Goal: Task Accomplishment & Management: Use online tool/utility

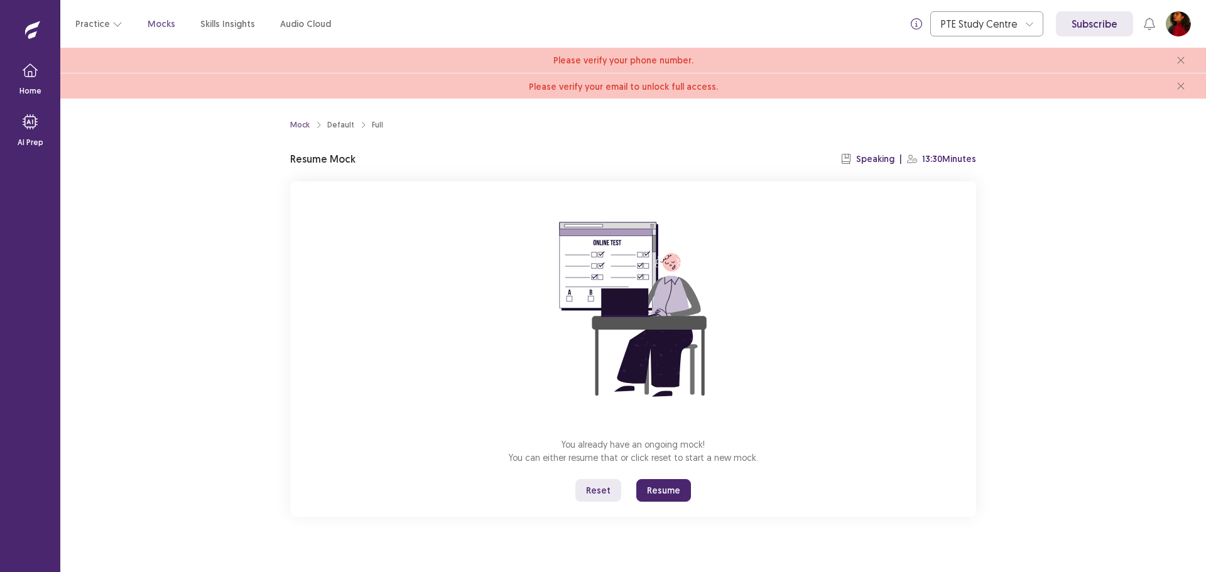
click at [671, 492] on button "Resume" at bounding box center [663, 490] width 55 height 23
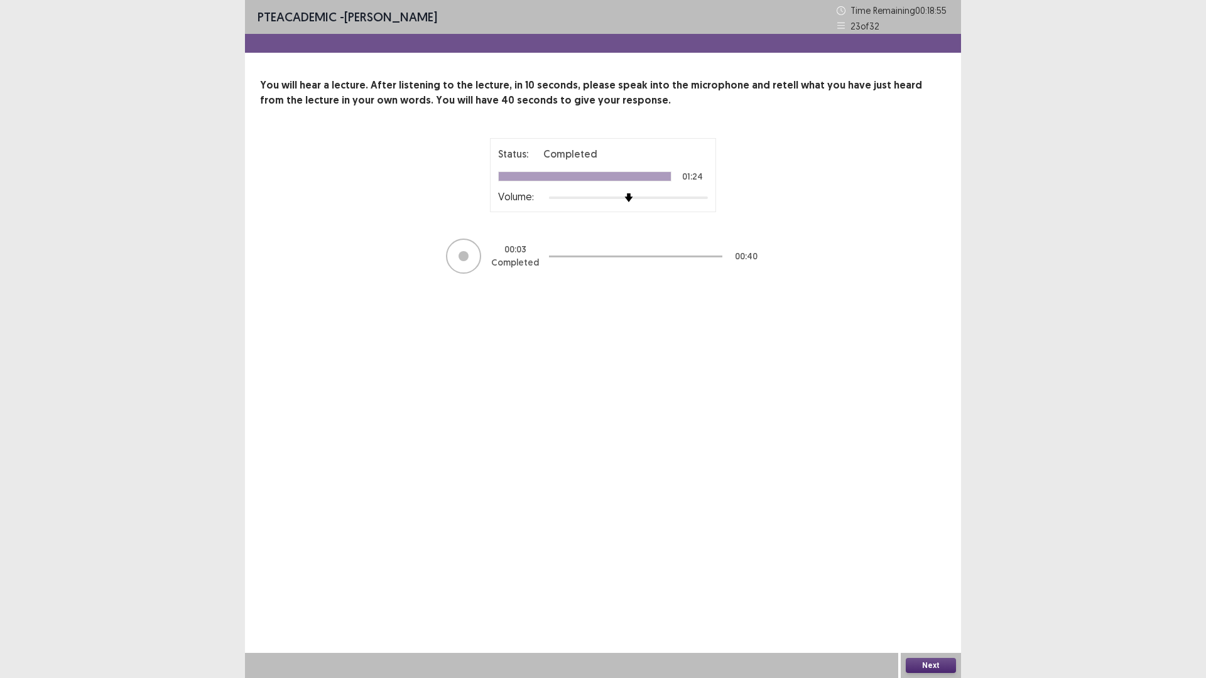
click at [516, 375] on div "PTE academic - pallabi Barnawal Time Remaining 00 : 18 : 55 23 of 32 You will h…" at bounding box center [603, 339] width 716 height 678
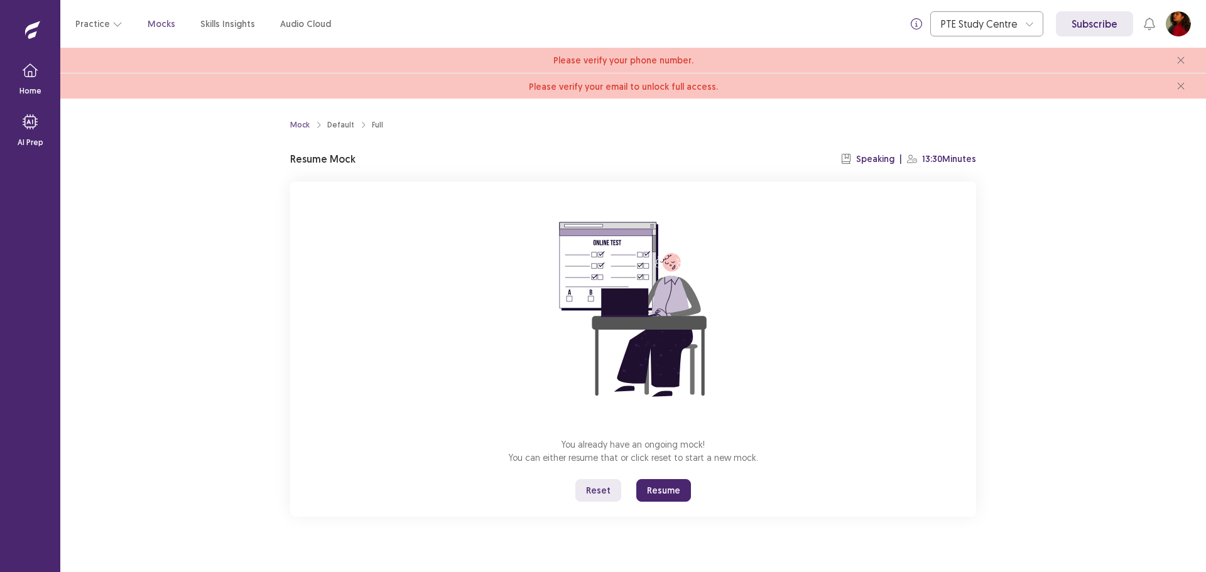
click at [647, 481] on button "Resume" at bounding box center [663, 490] width 55 height 23
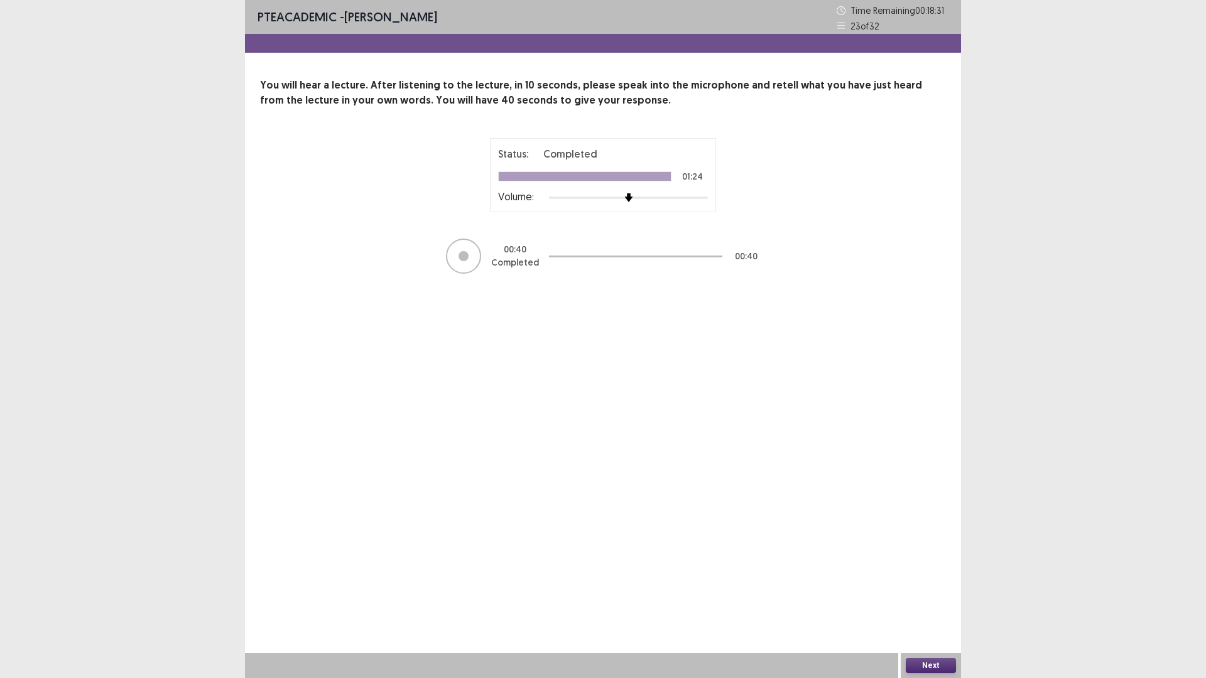
click at [915, 571] on button "Next" at bounding box center [930, 665] width 50 height 15
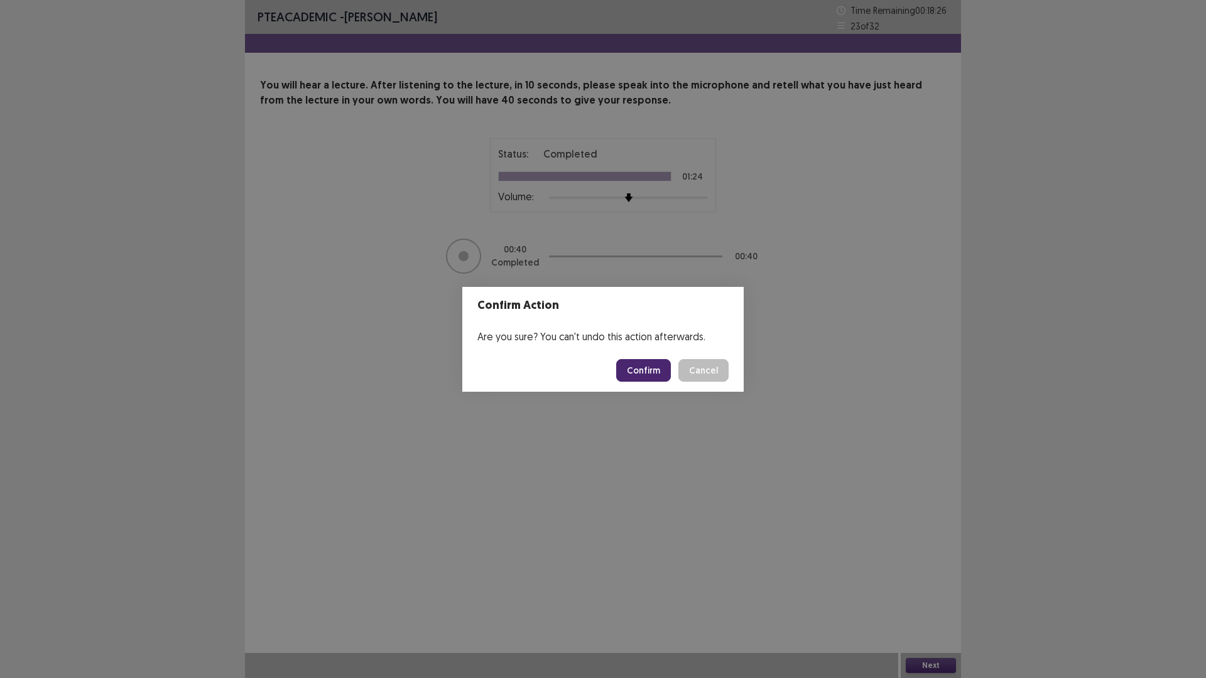
click at [645, 377] on button "Confirm" at bounding box center [643, 370] width 55 height 23
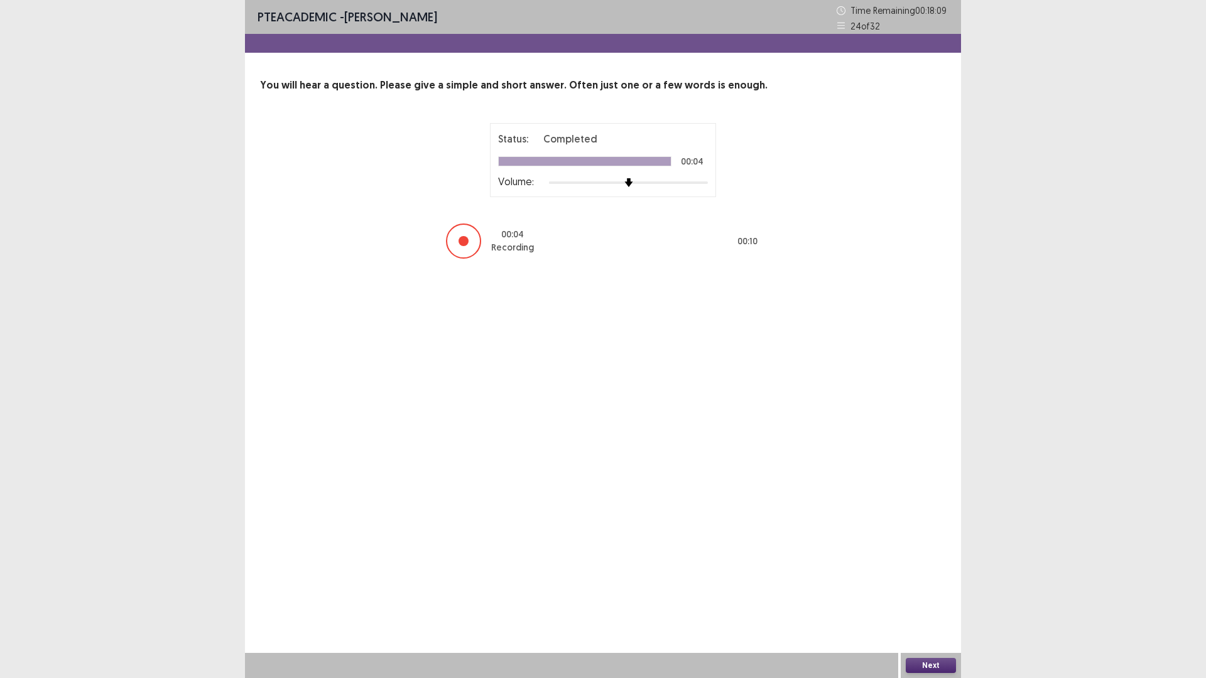
click at [924, 571] on button "Next" at bounding box center [930, 665] width 50 height 15
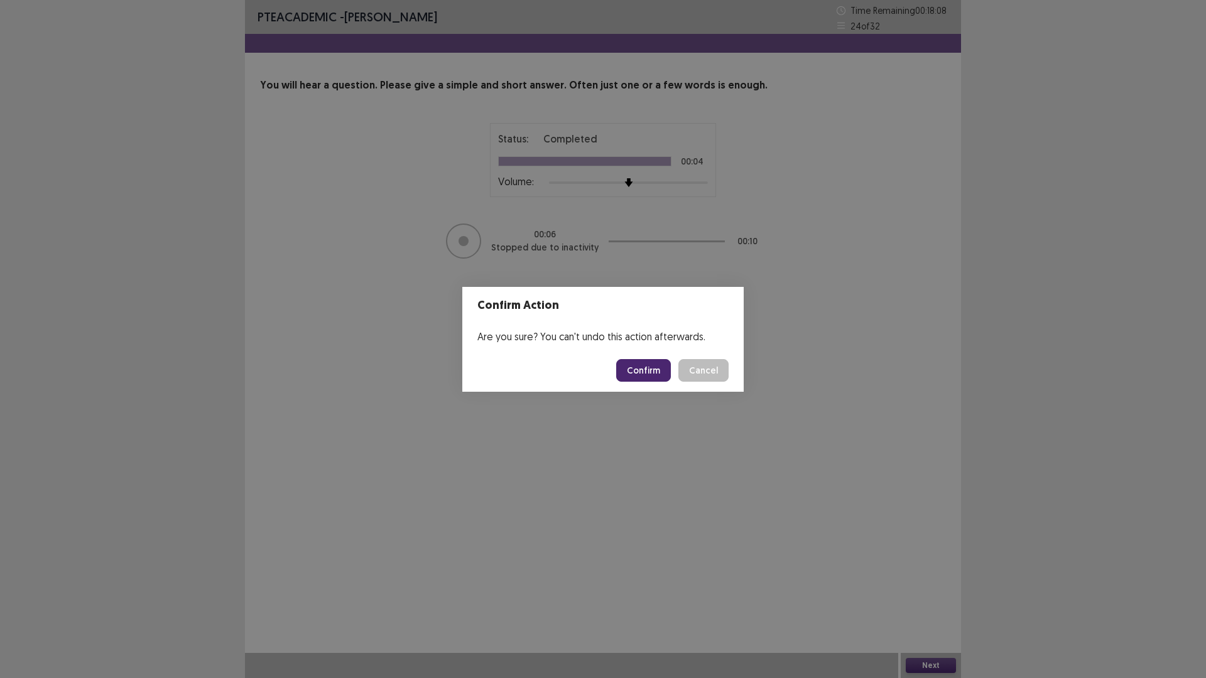
click at [651, 375] on button "Confirm" at bounding box center [643, 370] width 55 height 23
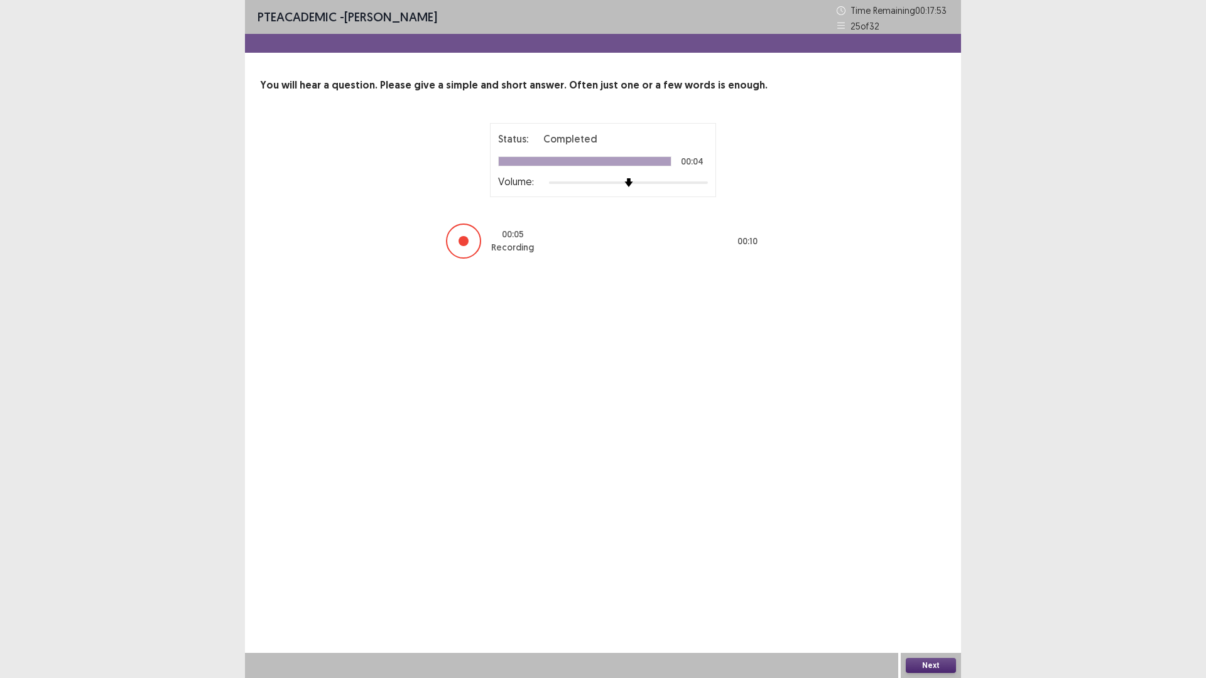
click at [917, 571] on button "Next" at bounding box center [930, 665] width 50 height 15
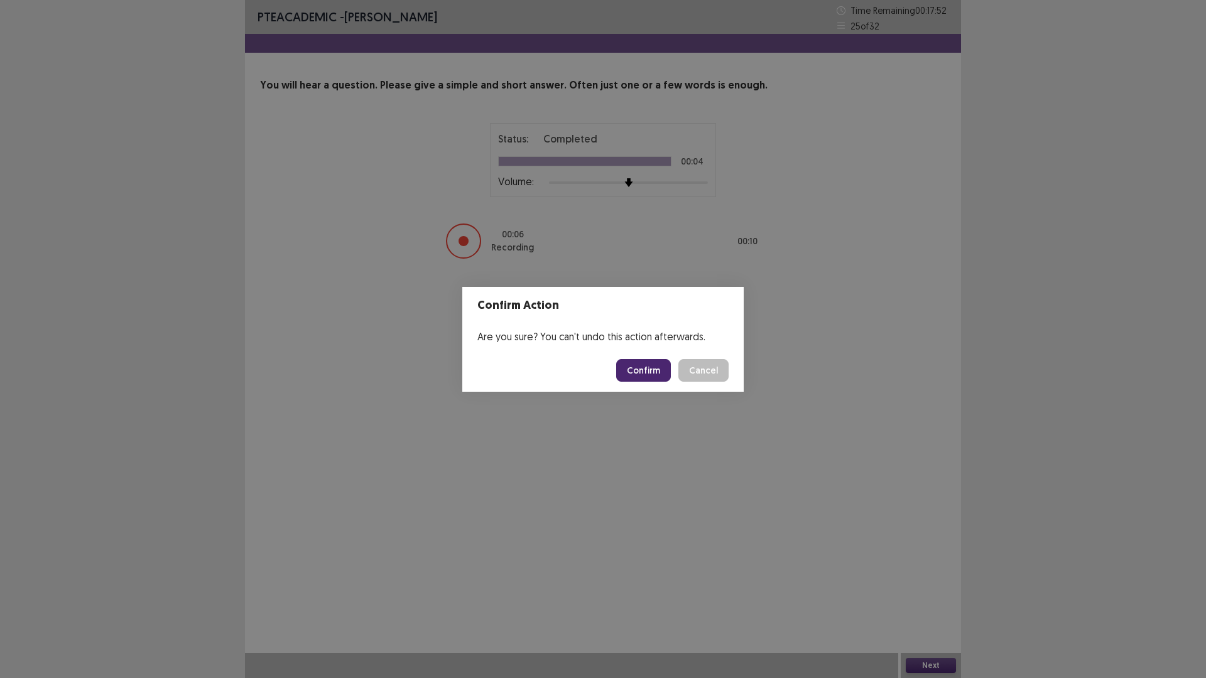
click at [659, 365] on button "Confirm" at bounding box center [643, 370] width 55 height 23
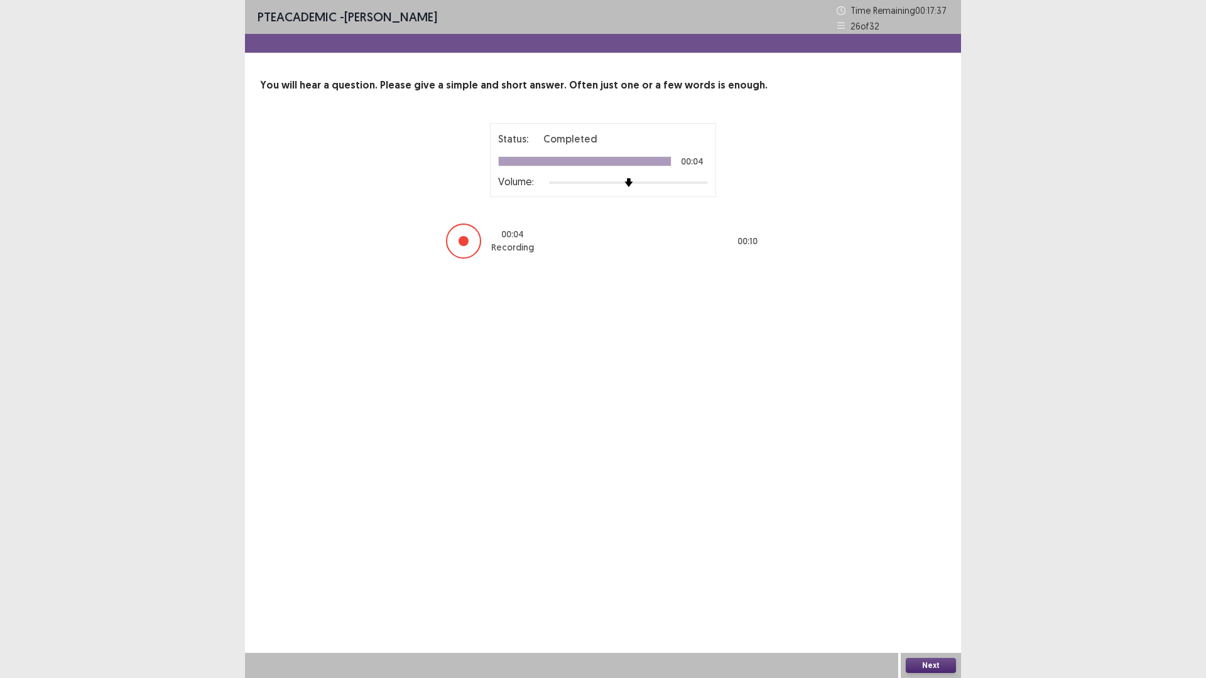
click at [944, 571] on button "Next" at bounding box center [930, 665] width 50 height 15
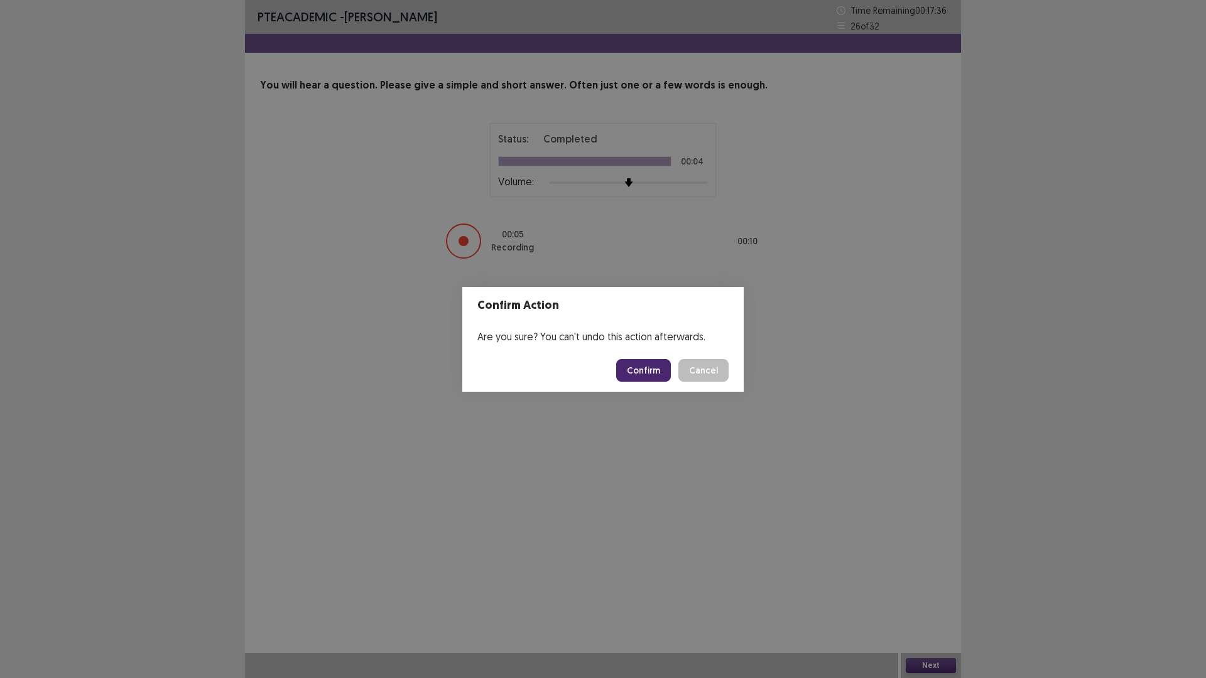
click at [659, 368] on button "Confirm" at bounding box center [643, 370] width 55 height 23
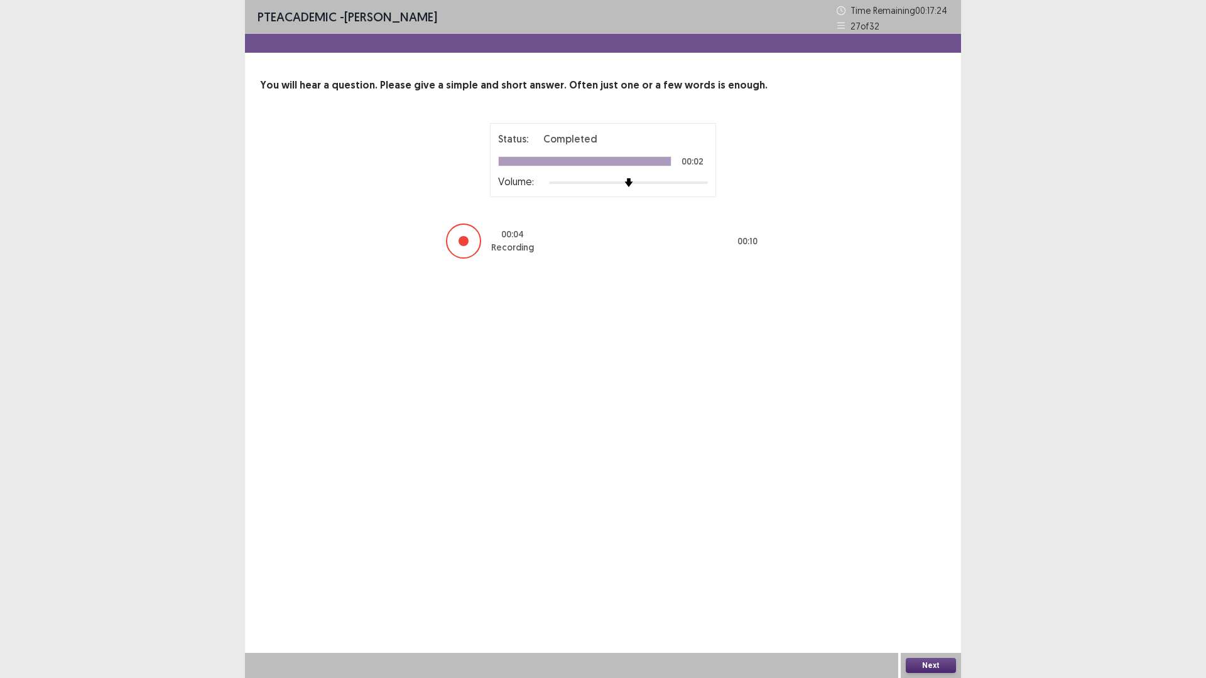
click at [919, 571] on button "Next" at bounding box center [930, 665] width 50 height 15
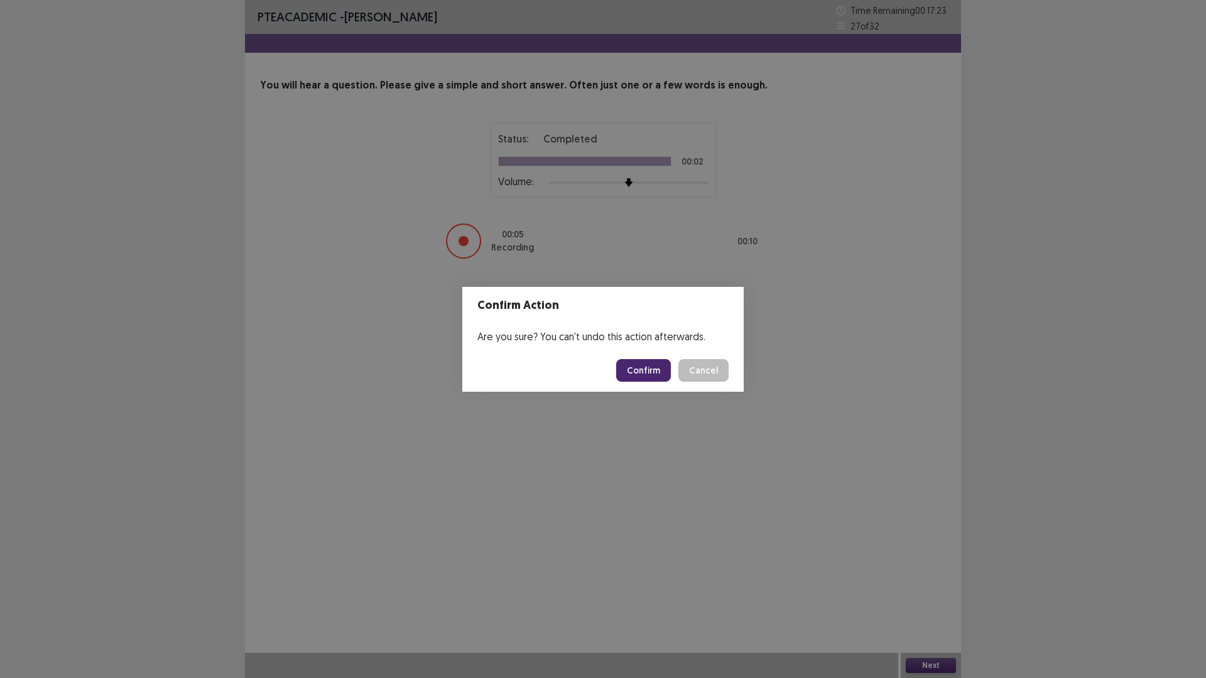
click at [637, 375] on button "Confirm" at bounding box center [643, 370] width 55 height 23
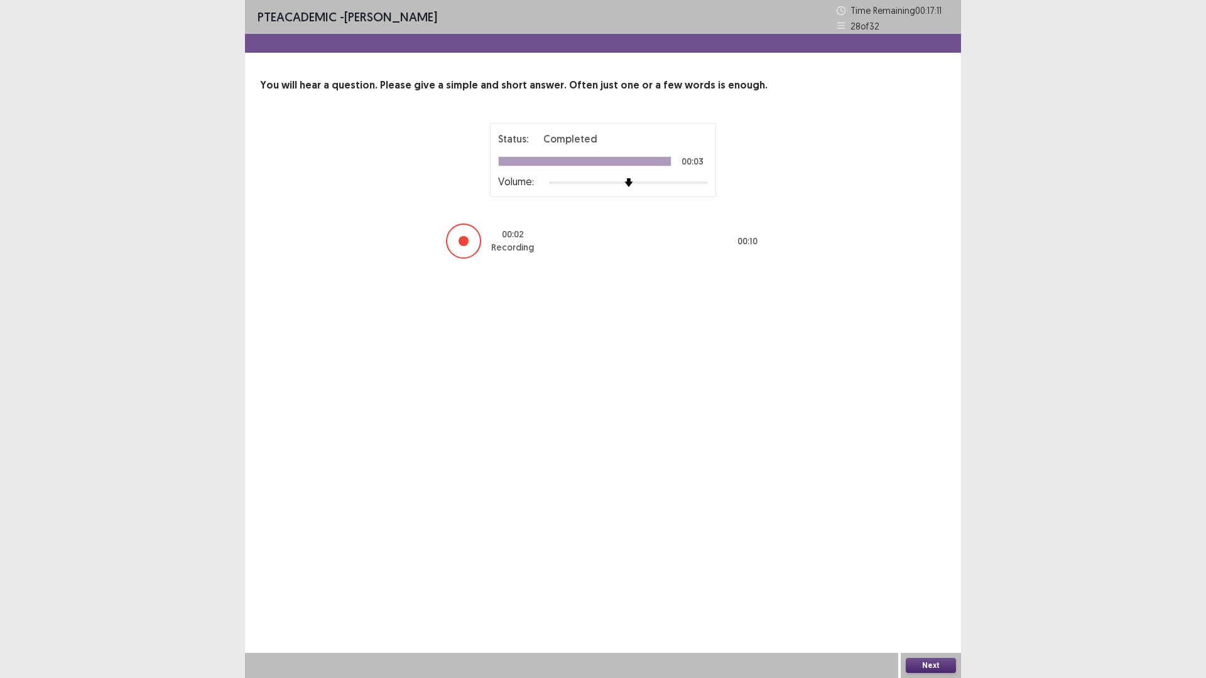
click at [929, 571] on button "Next" at bounding box center [930, 665] width 50 height 15
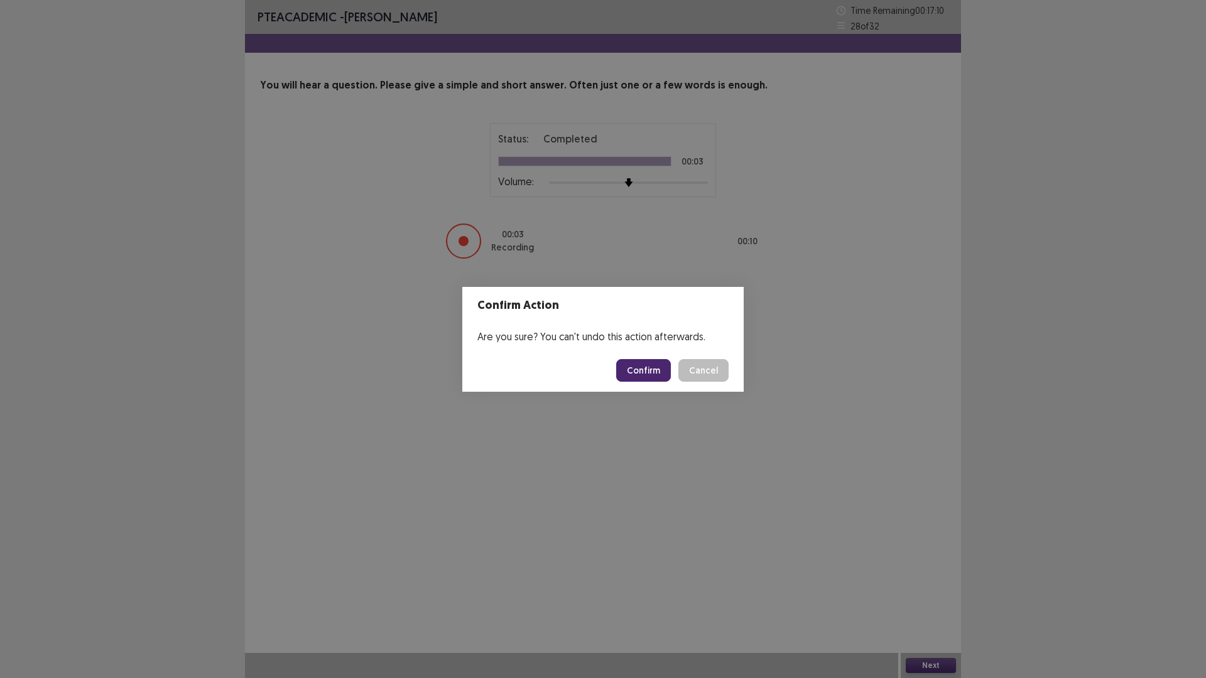
click at [635, 381] on button "Confirm" at bounding box center [643, 370] width 55 height 23
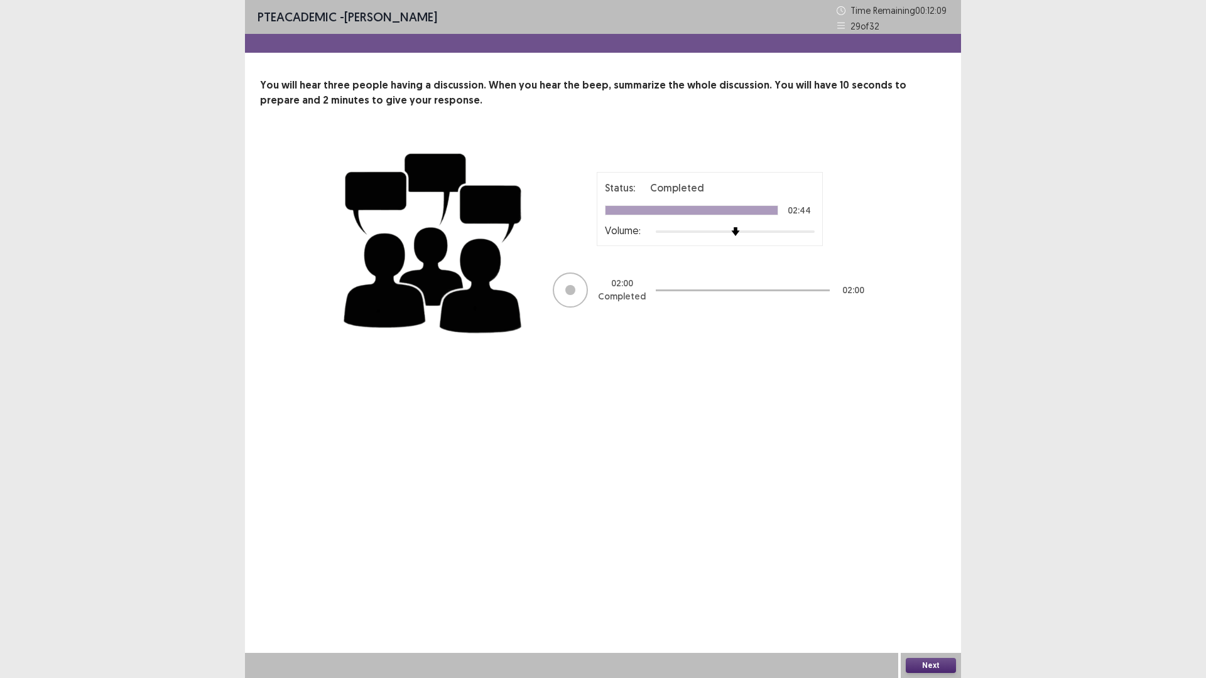
click at [912, 571] on div "Next" at bounding box center [930, 665] width 60 height 25
click at [916, 571] on button "Next" at bounding box center [930, 665] width 50 height 15
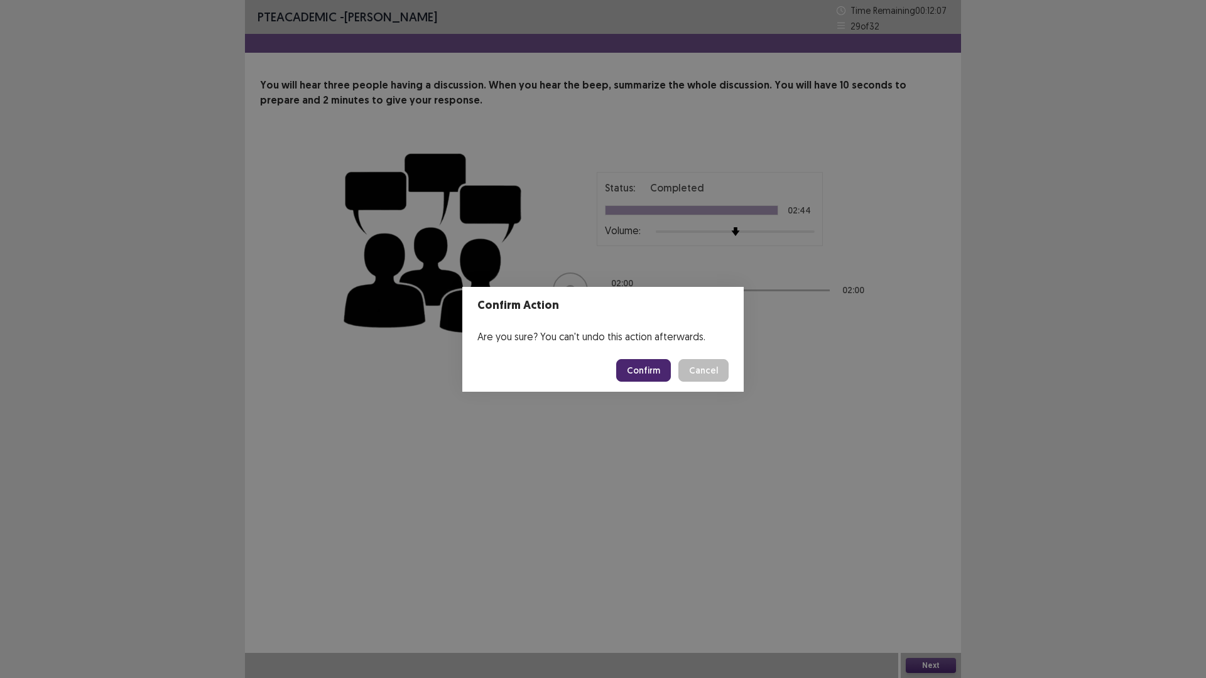
click at [654, 366] on button "Confirm" at bounding box center [643, 370] width 55 height 23
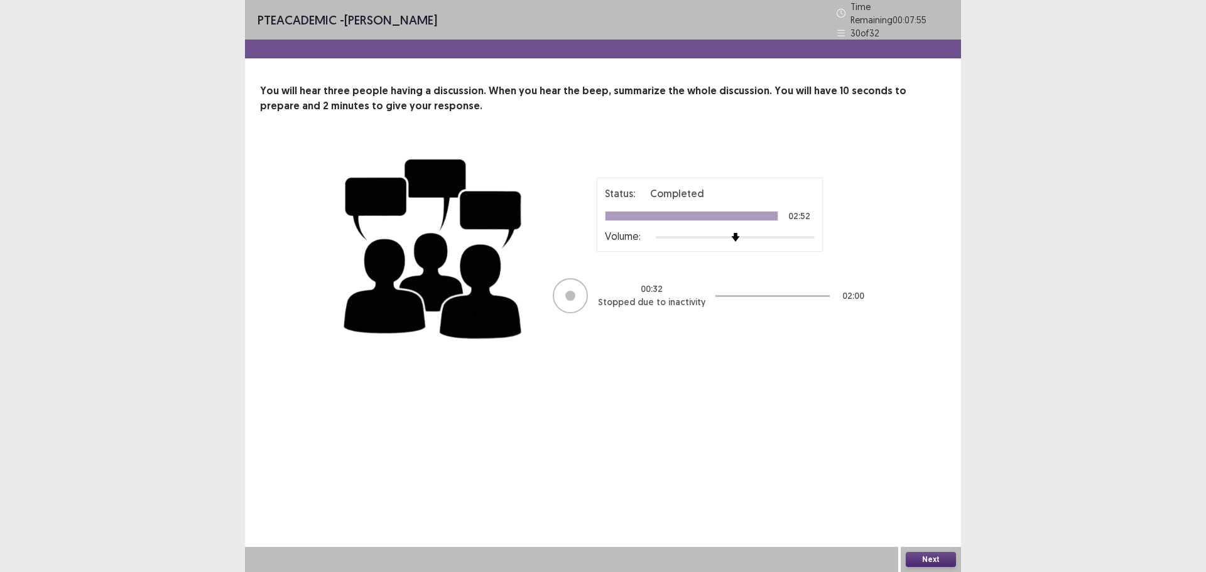
click at [583, 293] on div at bounding box center [570, 295] width 35 height 35
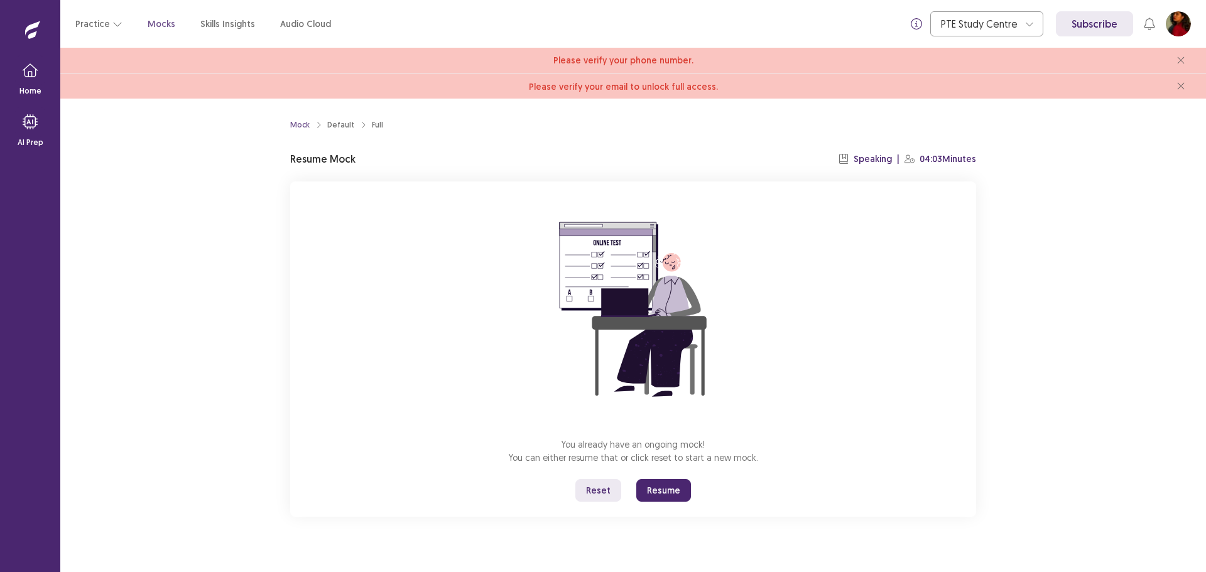
drag, startPoint x: 0, startPoint y: 0, endPoint x: 671, endPoint y: 489, distance: 830.2
click at [671, 489] on button "Resume" at bounding box center [663, 490] width 55 height 23
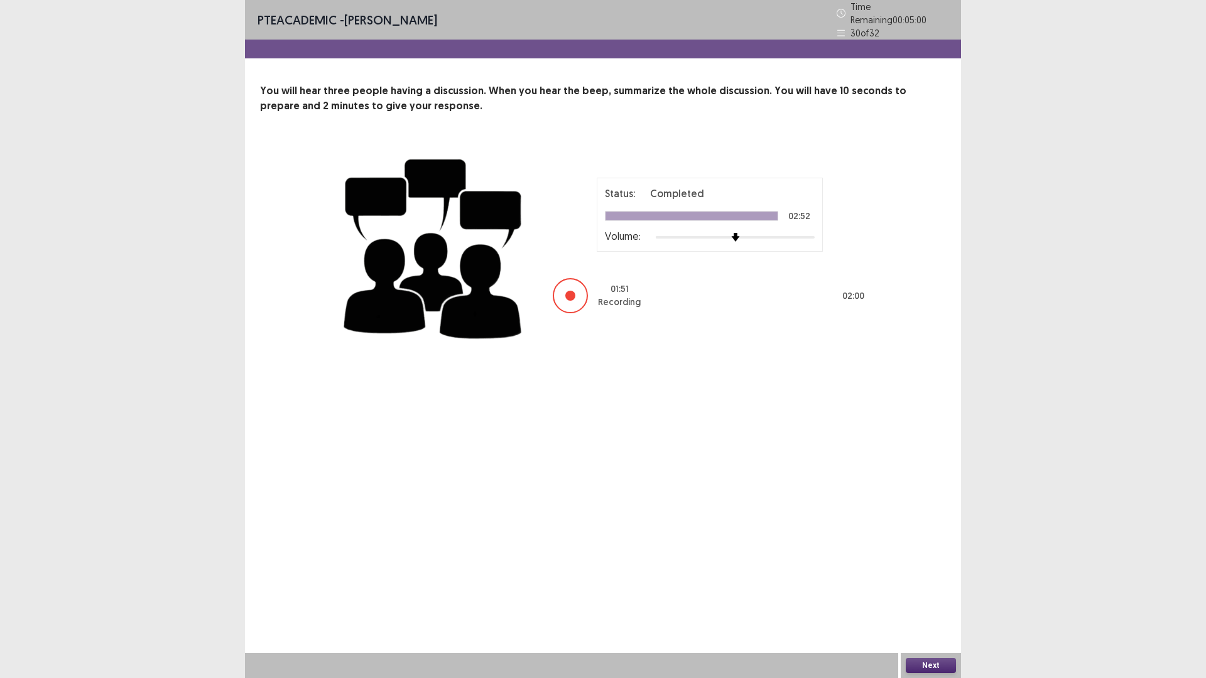
click at [835, 553] on div "PTE academic - [PERSON_NAME] Time Remaining 00 : 05 : 00 30 of 32 You will hear…" at bounding box center [603, 339] width 716 height 678
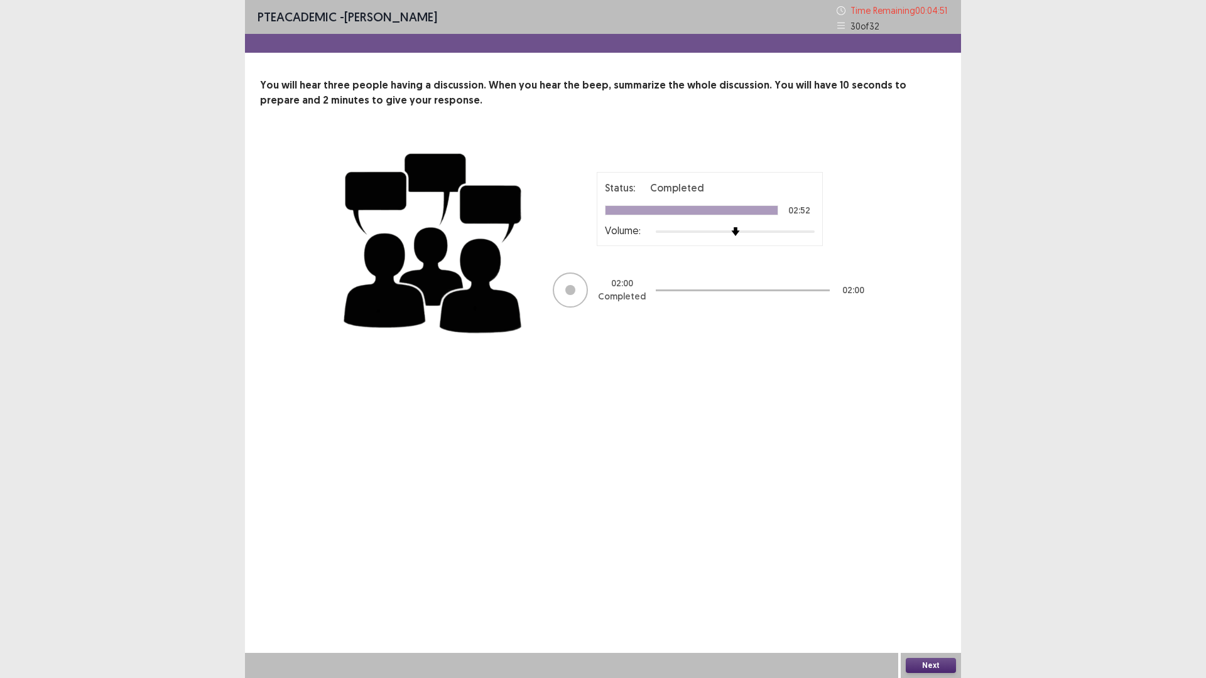
click at [934, 571] on button "Next" at bounding box center [930, 665] width 50 height 15
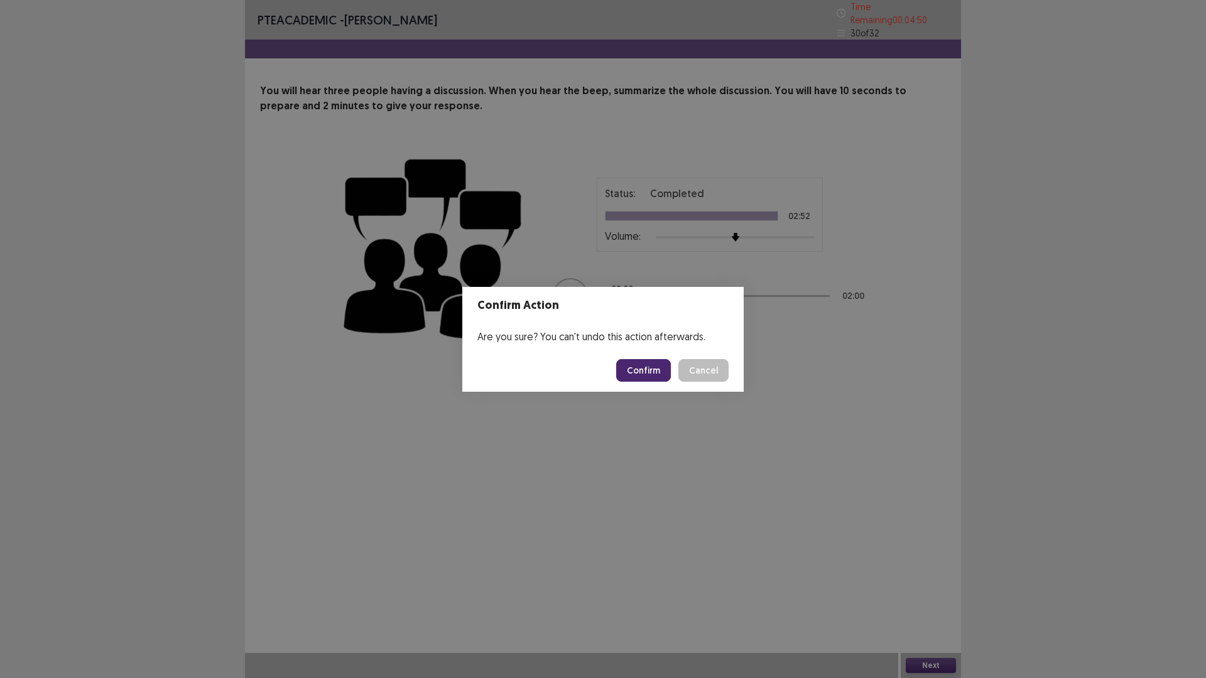
click at [634, 368] on button "Confirm" at bounding box center [643, 370] width 55 height 23
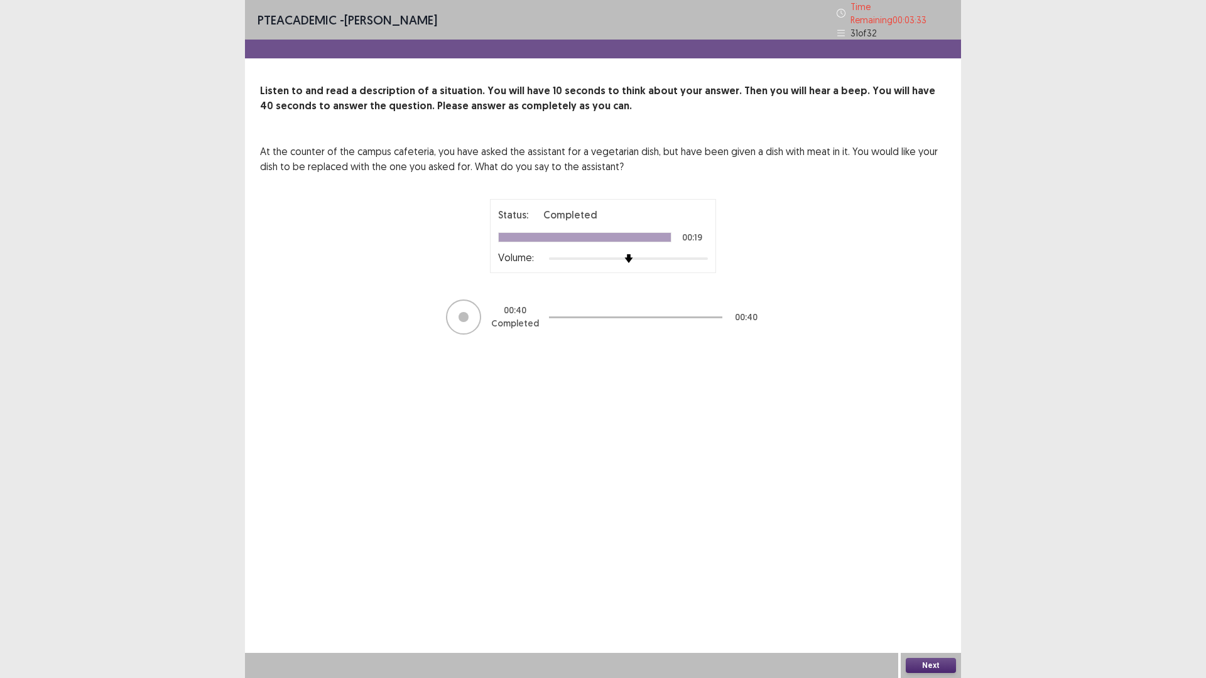
click at [929, 571] on button "Next" at bounding box center [930, 665] width 50 height 15
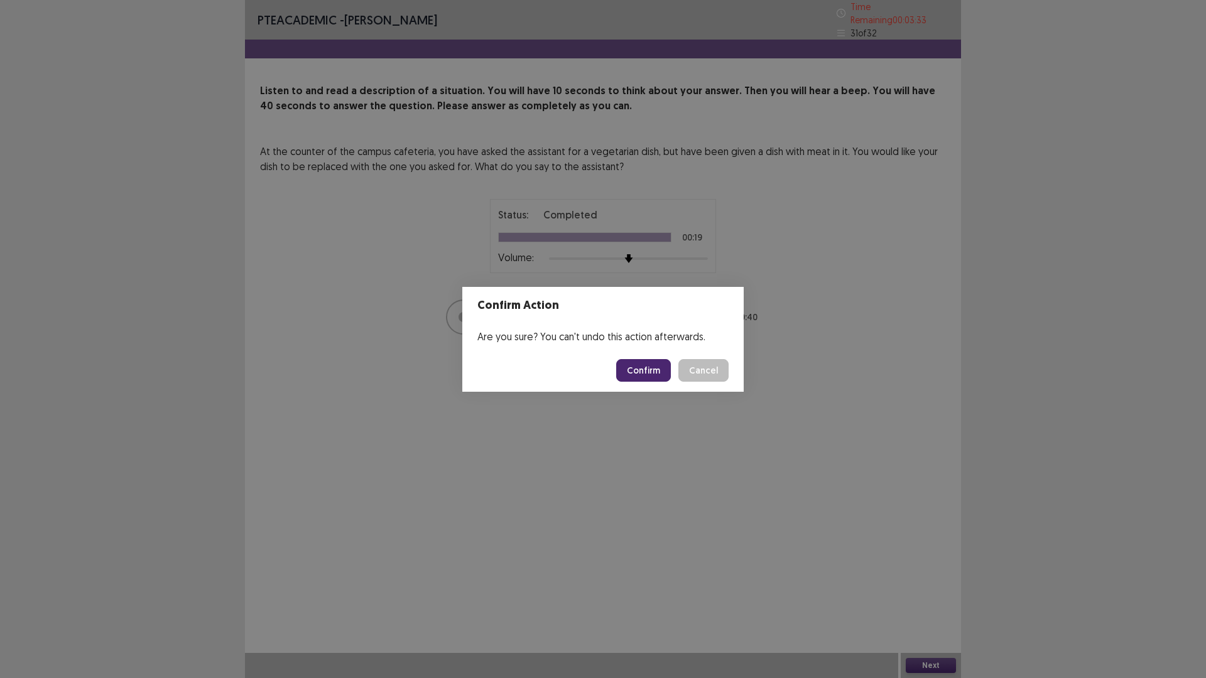
click at [657, 362] on button "Confirm" at bounding box center [643, 370] width 55 height 23
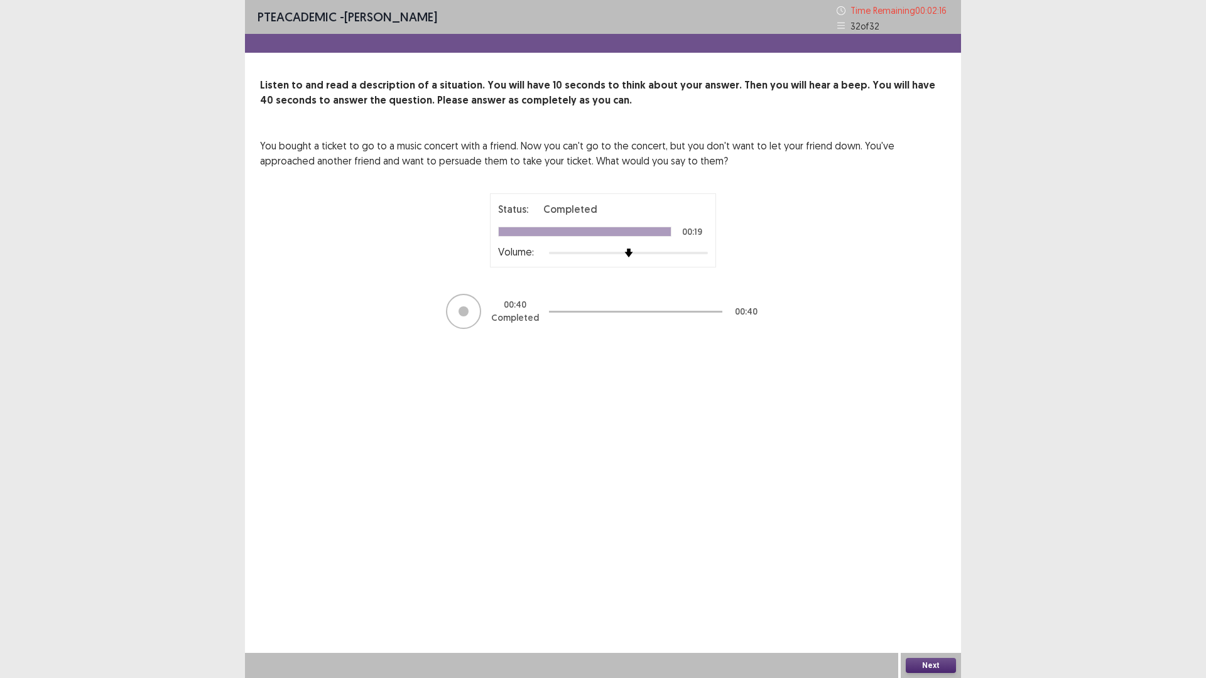
click at [929, 571] on button "Next" at bounding box center [930, 665] width 50 height 15
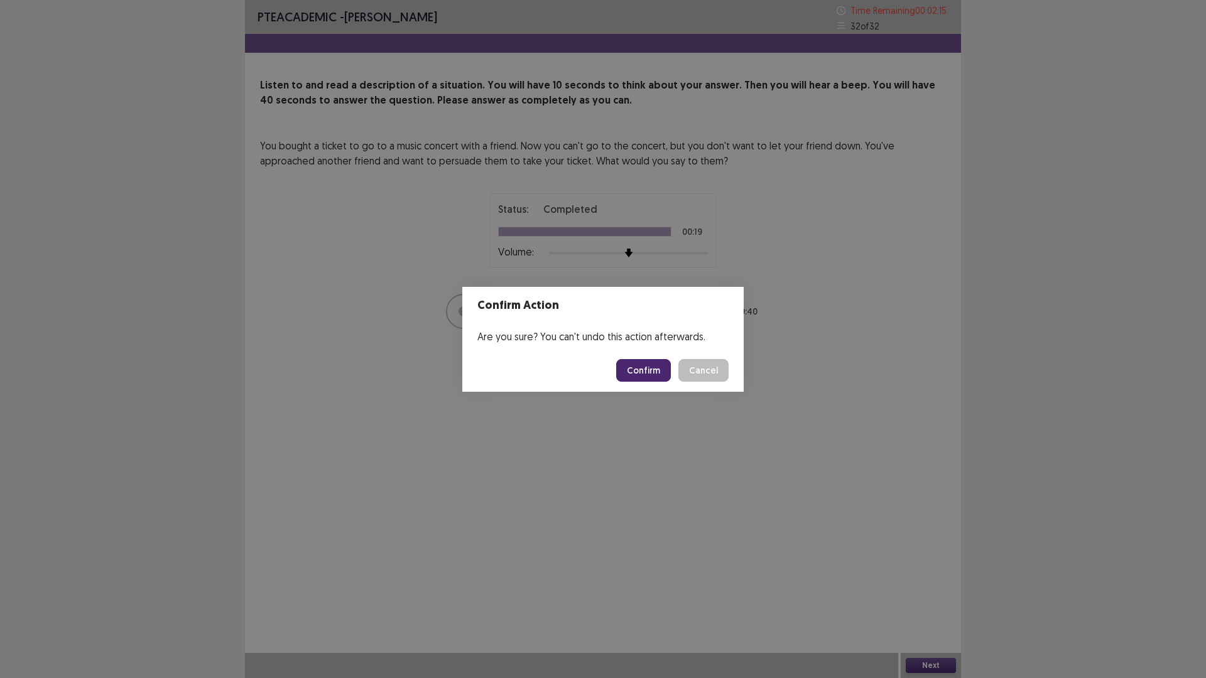
click at [634, 362] on button "Confirm" at bounding box center [643, 370] width 55 height 23
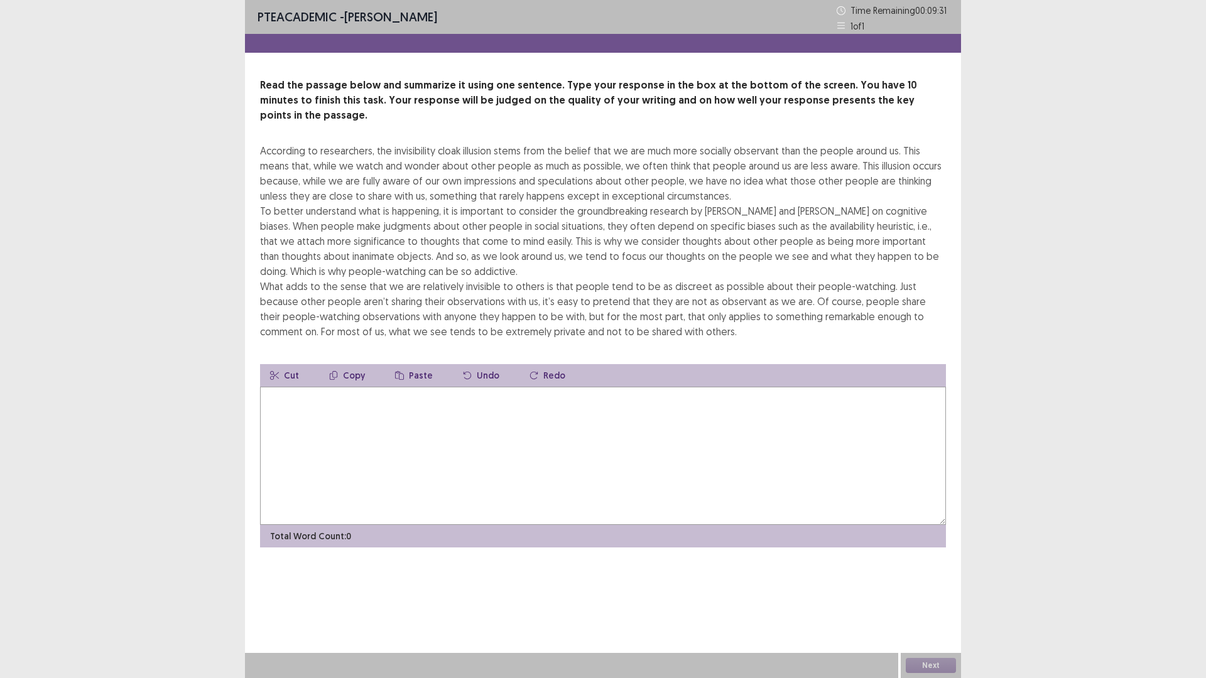
click at [354, 436] on textarea at bounding box center [603, 456] width 686 height 138
type textarea "**********"
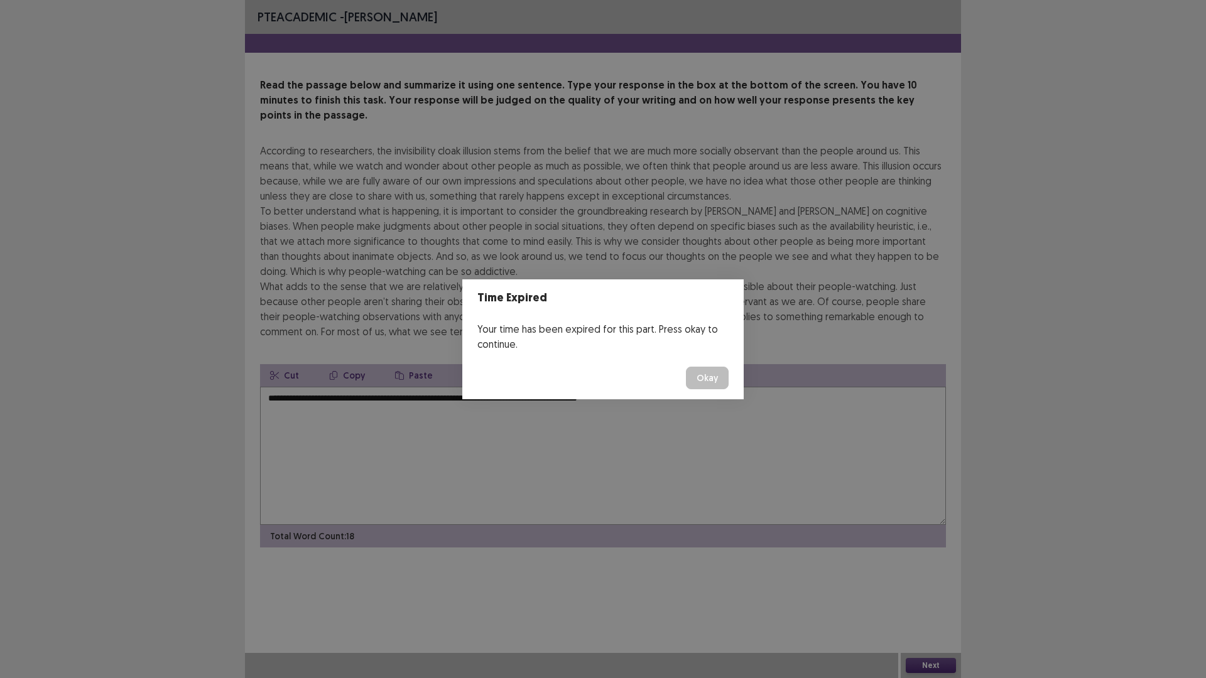
click at [708, 379] on button "Okay" at bounding box center [707, 378] width 43 height 23
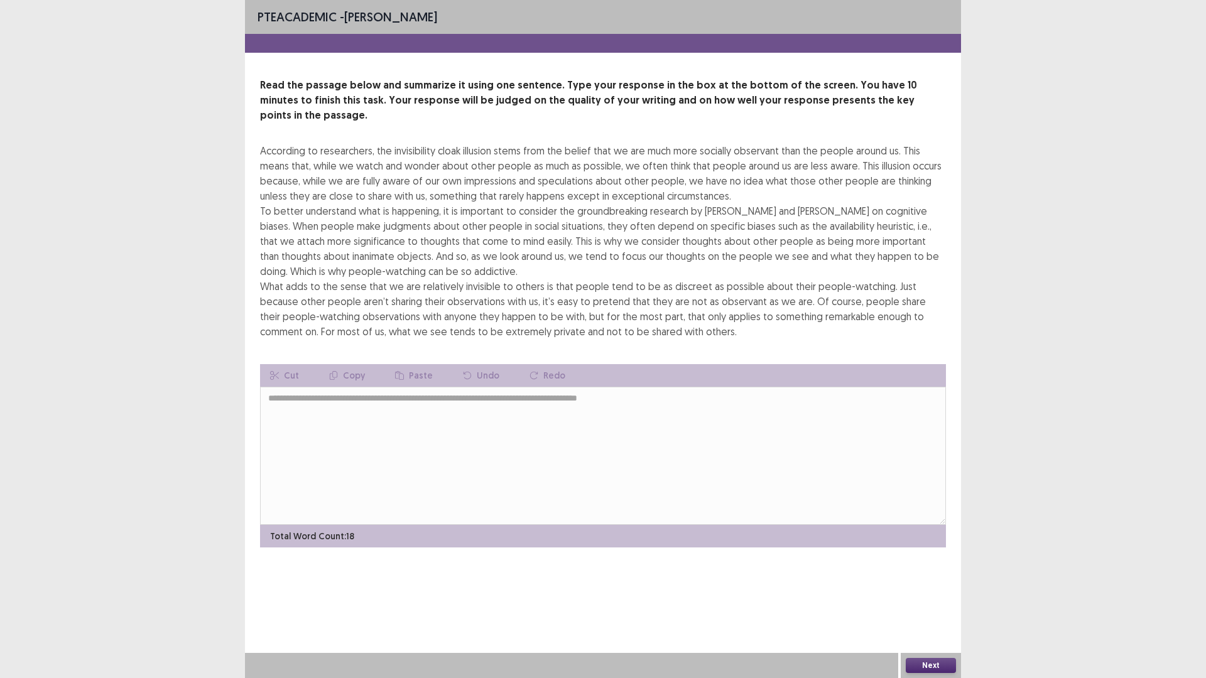
click at [932, 571] on button "Next" at bounding box center [930, 665] width 50 height 15
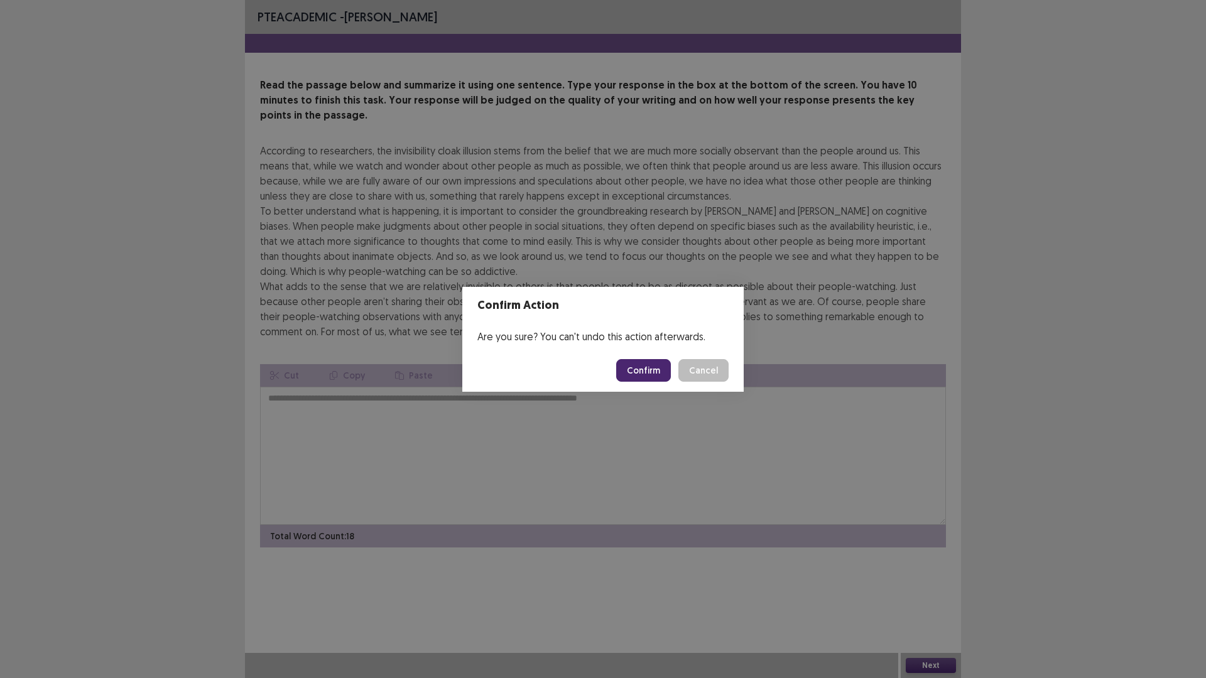
click at [644, 375] on button "Confirm" at bounding box center [643, 370] width 55 height 23
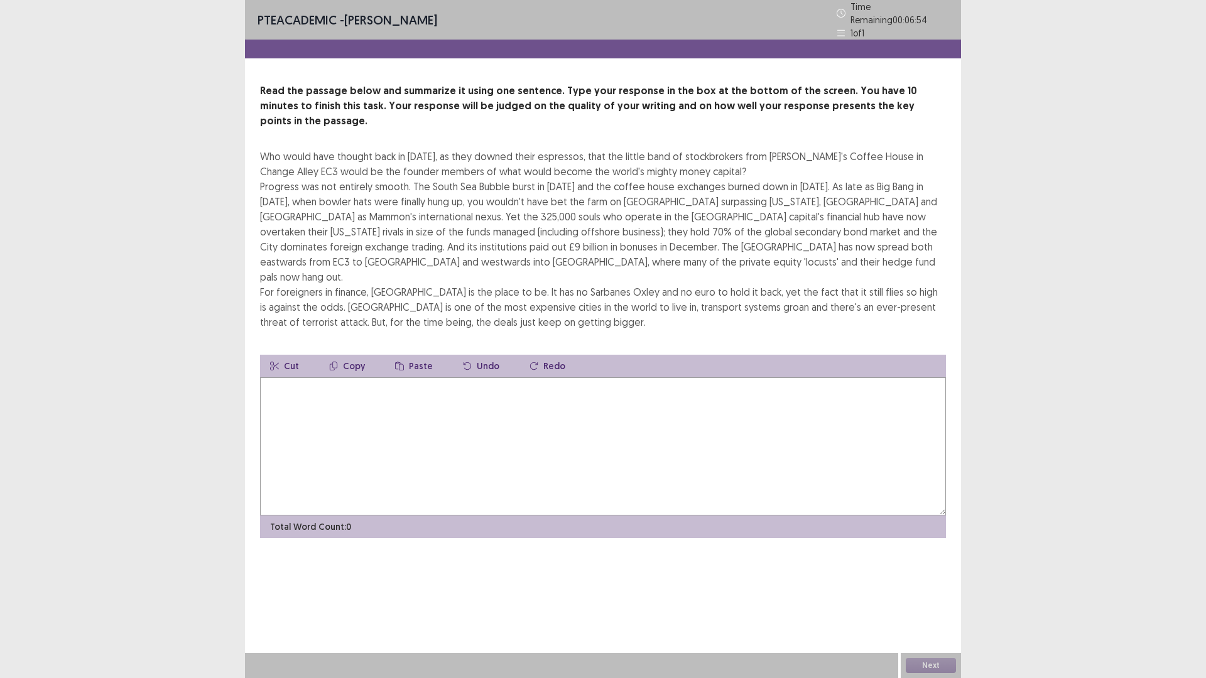
click at [321, 398] on textarea at bounding box center [603, 446] width 686 height 138
click at [465, 382] on textarea at bounding box center [603, 446] width 686 height 138
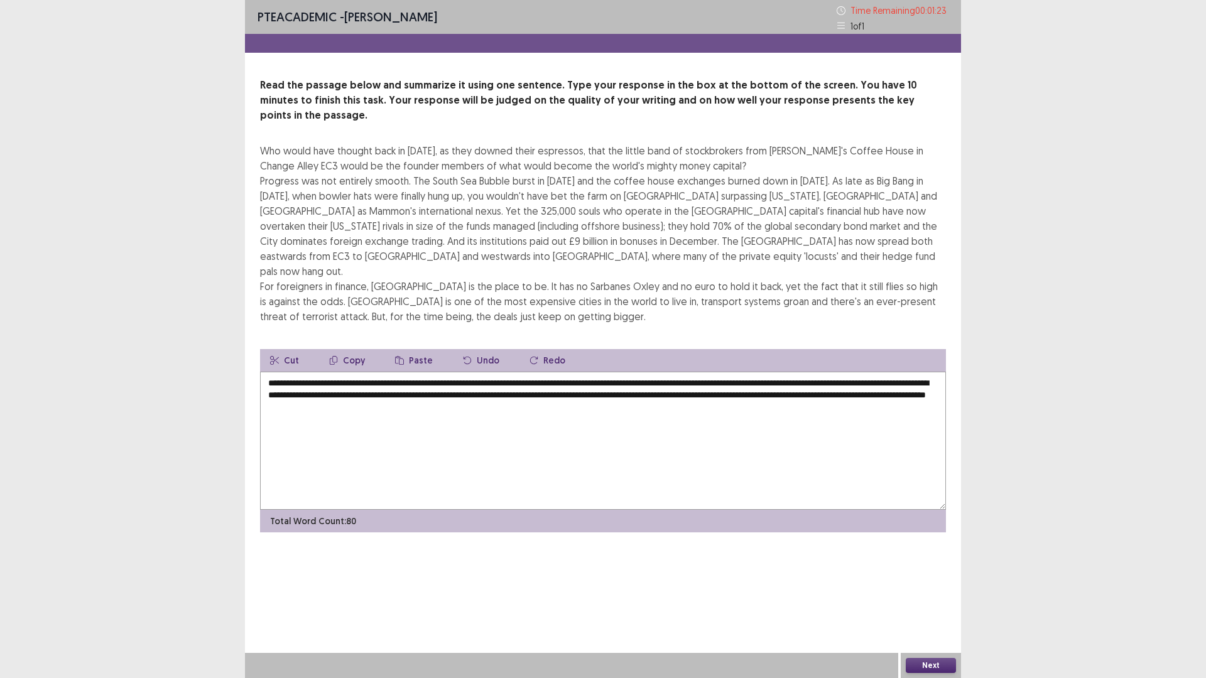
type textarea "**********"
click at [923, 571] on button "Next" at bounding box center [930, 665] width 50 height 15
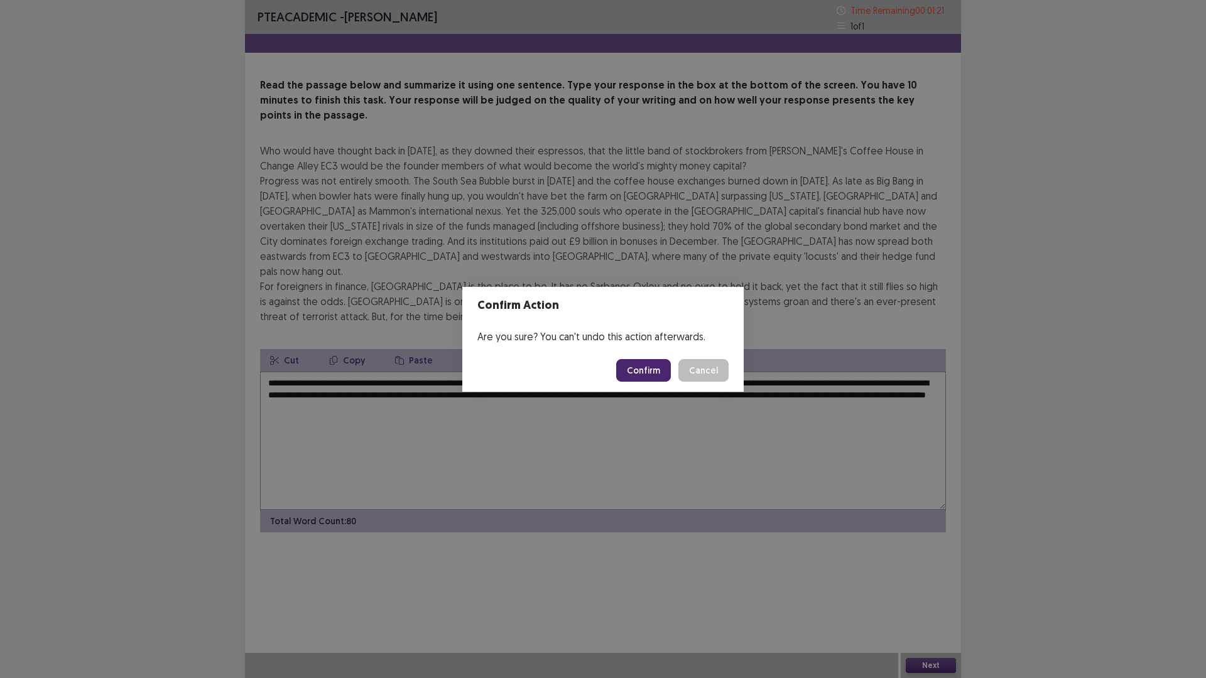
click at [636, 369] on button "Confirm" at bounding box center [643, 370] width 55 height 23
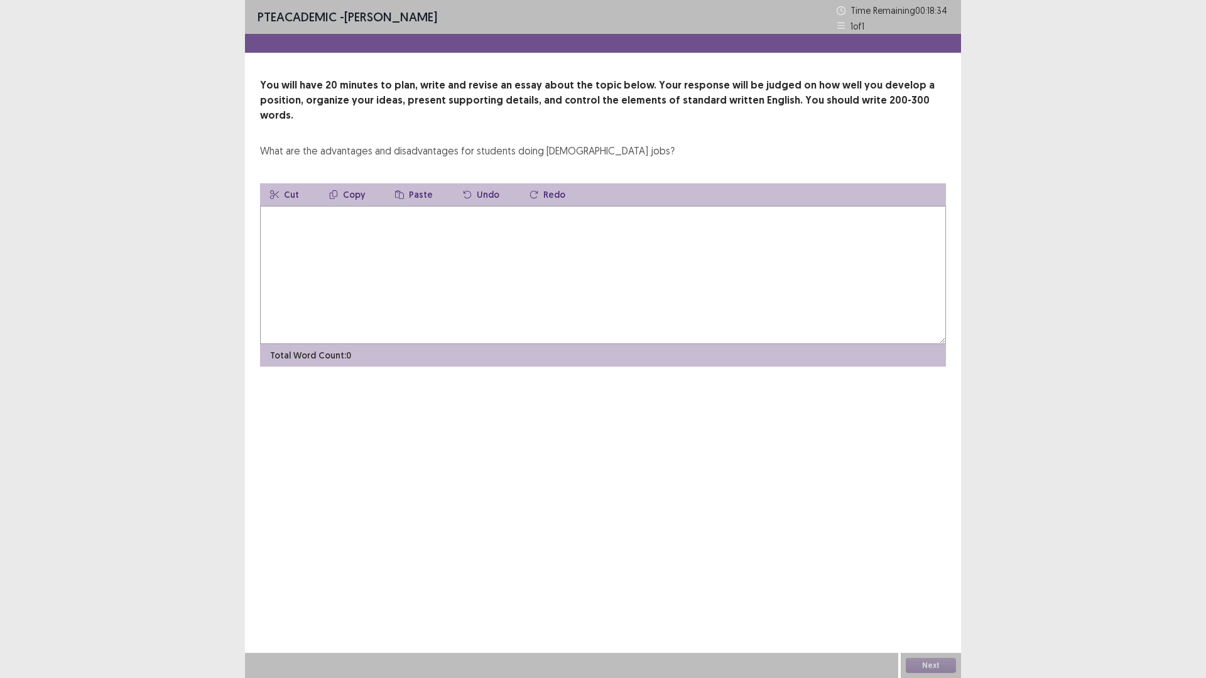
click at [423, 240] on textarea at bounding box center [603, 275] width 686 height 138
type textarea "*"
click at [377, 143] on div "What are the advantages and disadvantages for students doing part-time jobs?" at bounding box center [467, 150] width 414 height 15
drag, startPoint x: 375, startPoint y: 134, endPoint x: 460, endPoint y: 139, distance: 84.3
click at [460, 143] on div "What are the advantages and disadvantages for students doing part-time jobs?" at bounding box center [467, 150] width 414 height 15
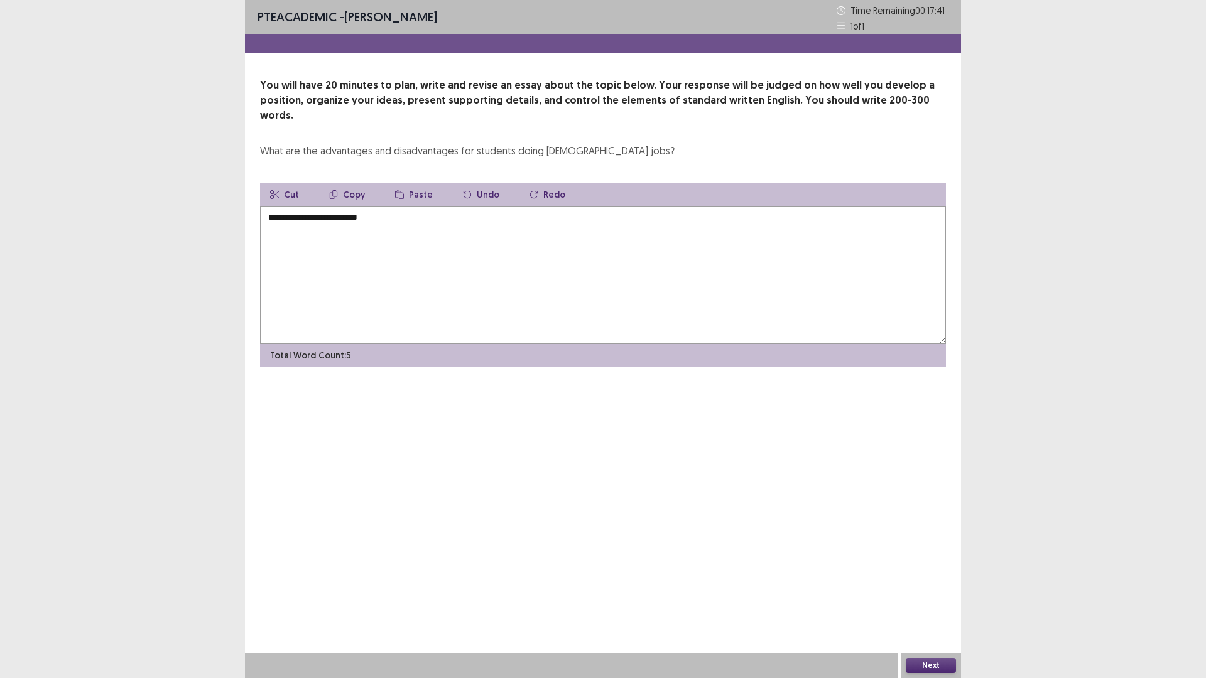
click at [403, 208] on textarea "**********" at bounding box center [603, 275] width 686 height 138
click at [505, 232] on textarea "**********" at bounding box center [603, 275] width 686 height 138
click at [483, 183] on button "Undo" at bounding box center [481, 194] width 57 height 23
click at [458, 206] on textarea "**********" at bounding box center [603, 275] width 686 height 138
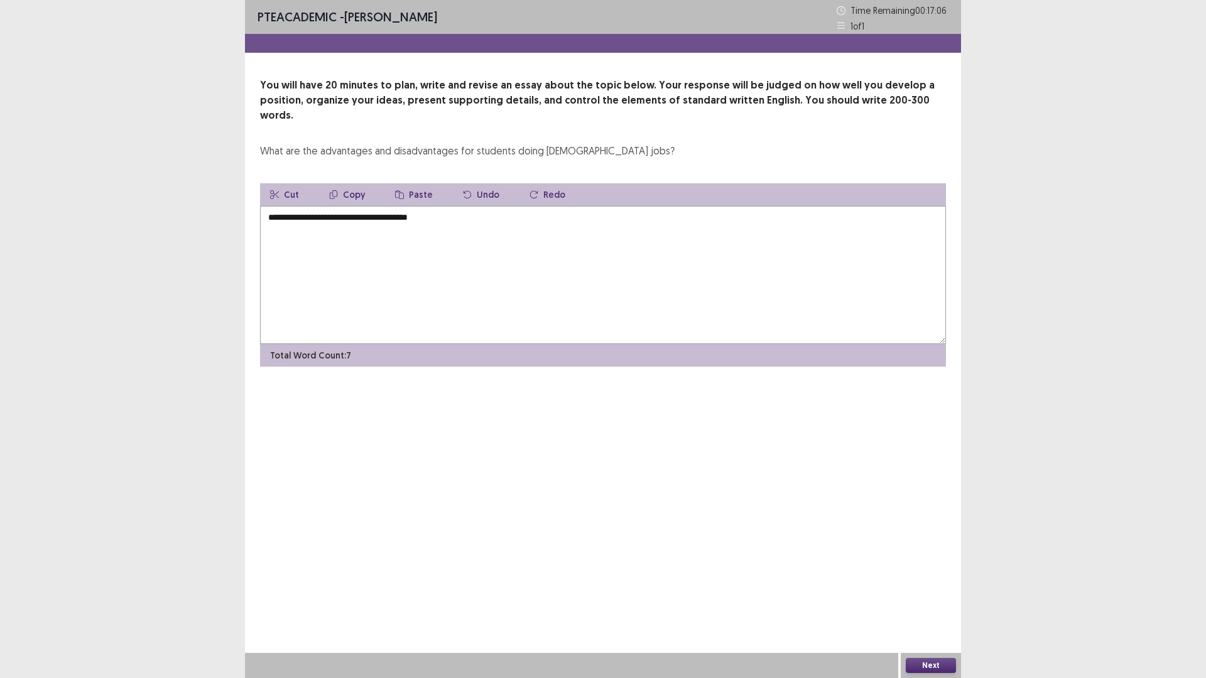
click at [340, 183] on button "Copy" at bounding box center [347, 194] width 56 height 23
click at [544, 183] on button "Redo" at bounding box center [547, 194] width 56 height 23
type textarea "**********"
click at [471, 206] on textarea "**********" at bounding box center [603, 275] width 686 height 138
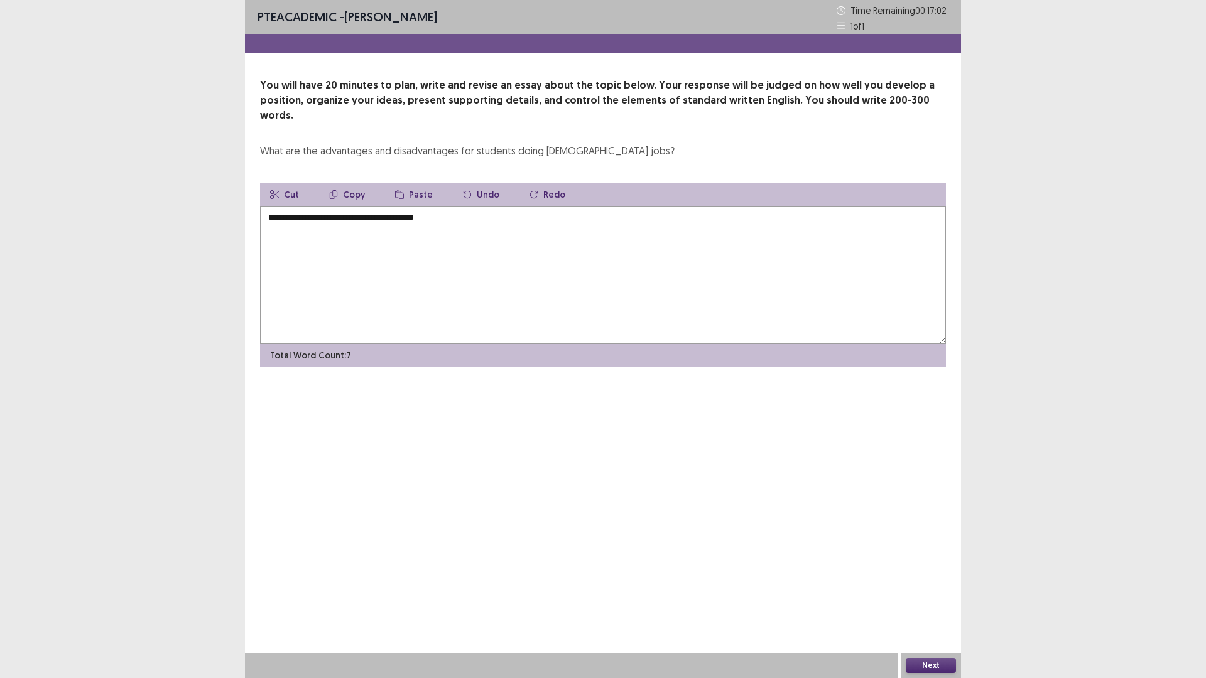
click at [282, 183] on button "Cut" at bounding box center [284, 194] width 49 height 23
click at [381, 284] on textarea "**********" at bounding box center [603, 275] width 686 height 138
click at [467, 206] on textarea "**********" at bounding box center [603, 275] width 686 height 138
